Goal: Information Seeking & Learning: Learn about a topic

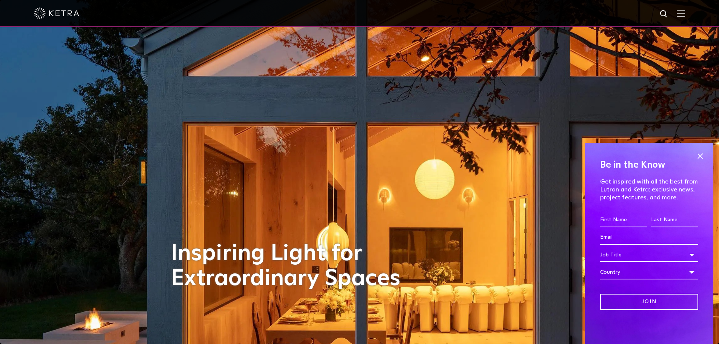
click at [685, 14] on img at bounding box center [681, 12] width 8 height 7
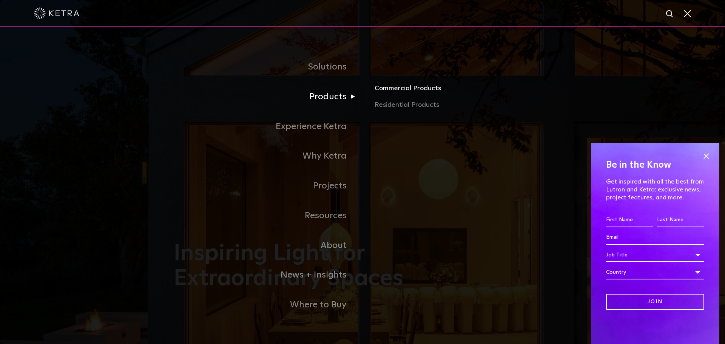
click at [414, 90] on link "Commercial Products" at bounding box center [462, 91] width 177 height 17
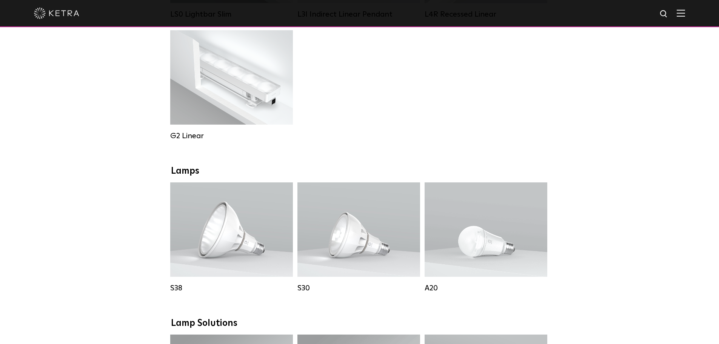
scroll to position [528, 0]
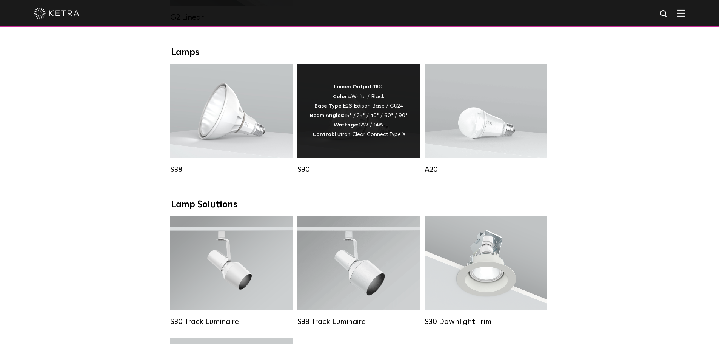
click at [356, 137] on span "Lutron Clear Connect Type X" at bounding box center [369, 134] width 71 height 5
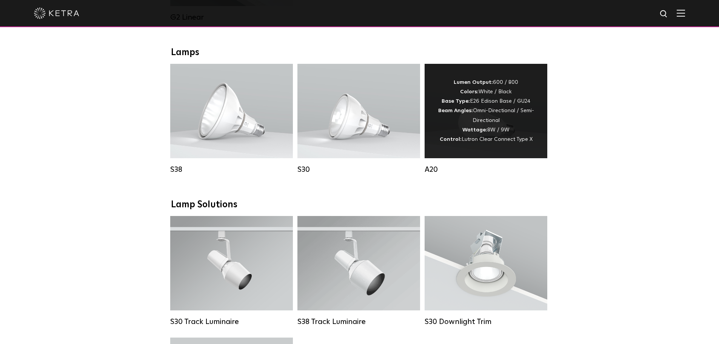
click at [455, 132] on div "Lumen Output: 600 / 800 Colors: White / Black Base Type: E26 Edison Base / GU24…" at bounding box center [486, 111] width 100 height 66
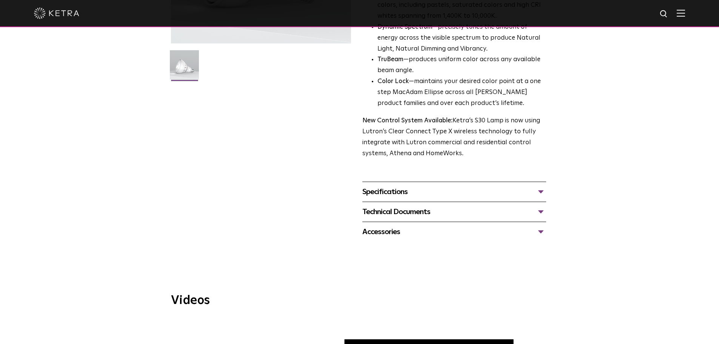
scroll to position [226, 0]
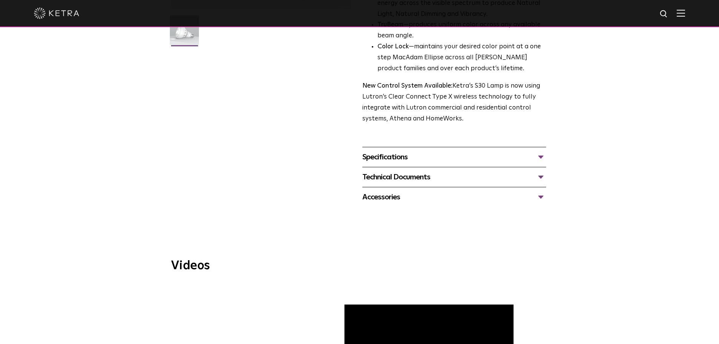
click at [403, 158] on div "Specifications" at bounding box center [454, 157] width 184 height 12
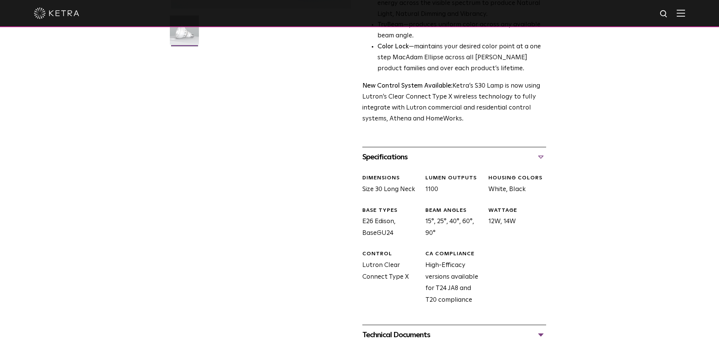
scroll to position [302, 0]
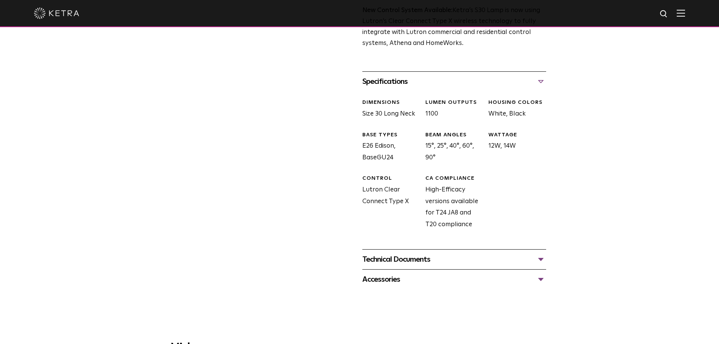
click at [406, 261] on div "Technical Documents" at bounding box center [454, 259] width 184 height 12
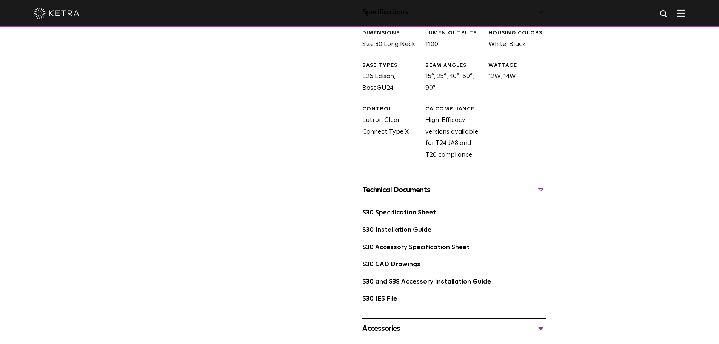
scroll to position [415, 0]
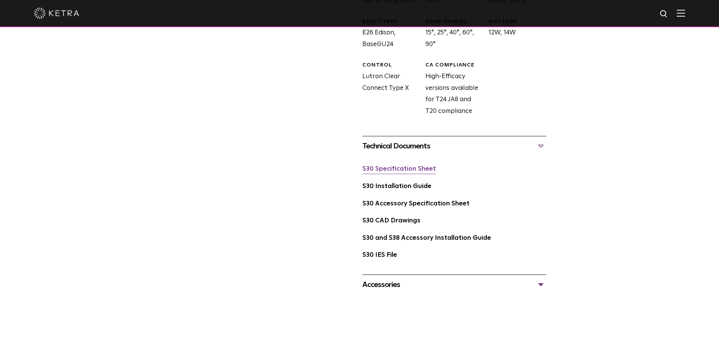
click at [397, 172] on link "S30 Specification Sheet" at bounding box center [399, 169] width 74 height 6
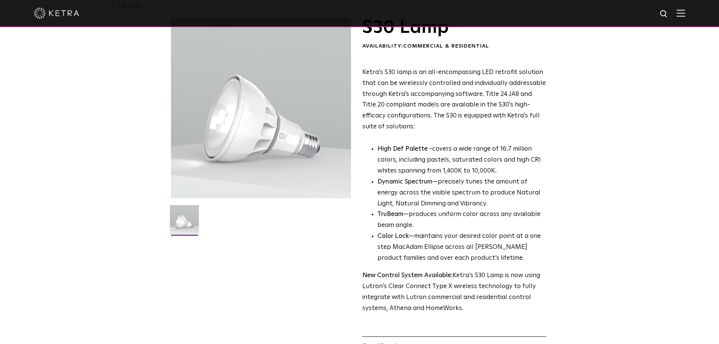
scroll to position [113, 0]
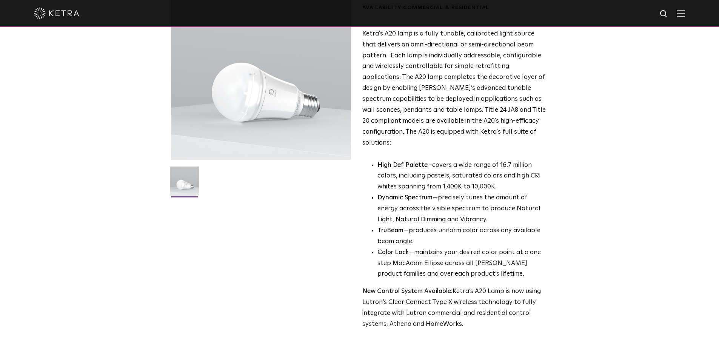
scroll to position [302, 0]
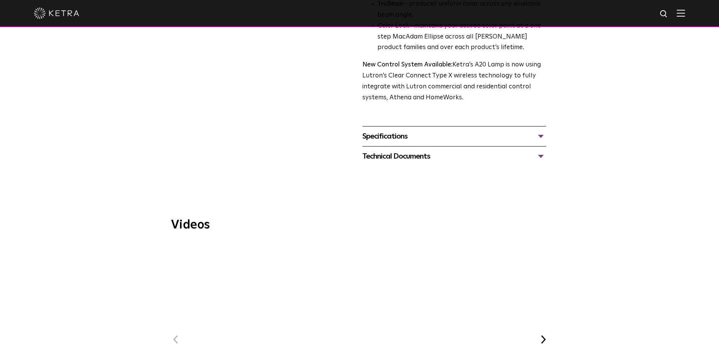
click at [412, 131] on div "Specifications" at bounding box center [454, 136] width 184 height 12
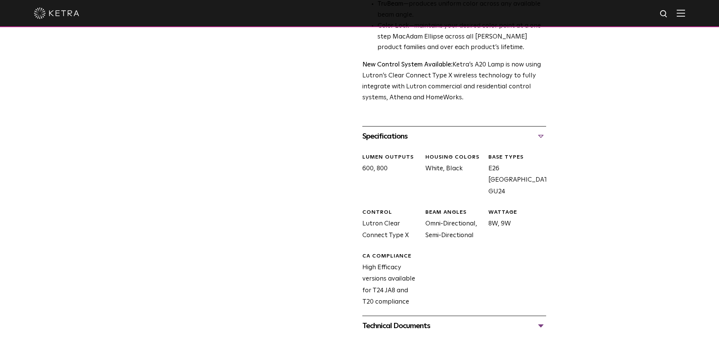
click at [404, 320] on div "Technical Documents" at bounding box center [454, 326] width 184 height 12
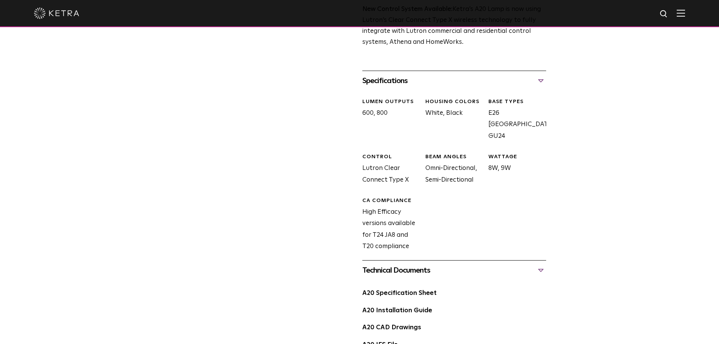
scroll to position [415, 0]
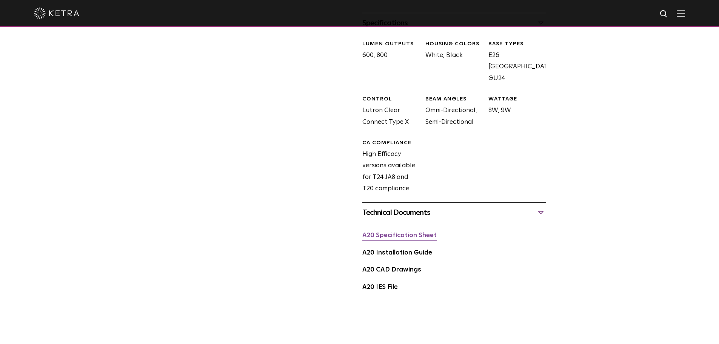
click at [401, 232] on link "A20 Specification Sheet" at bounding box center [399, 235] width 74 height 6
